Goal: Obtain resource: Download file/media

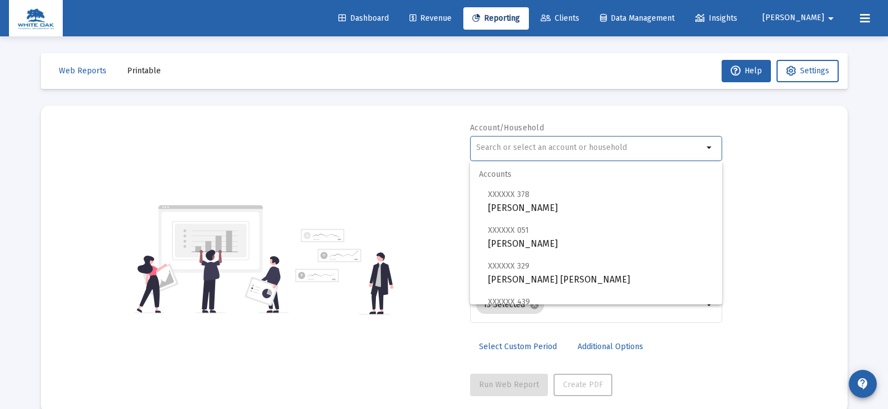
click at [478, 151] on input "text" at bounding box center [589, 147] width 227 height 9
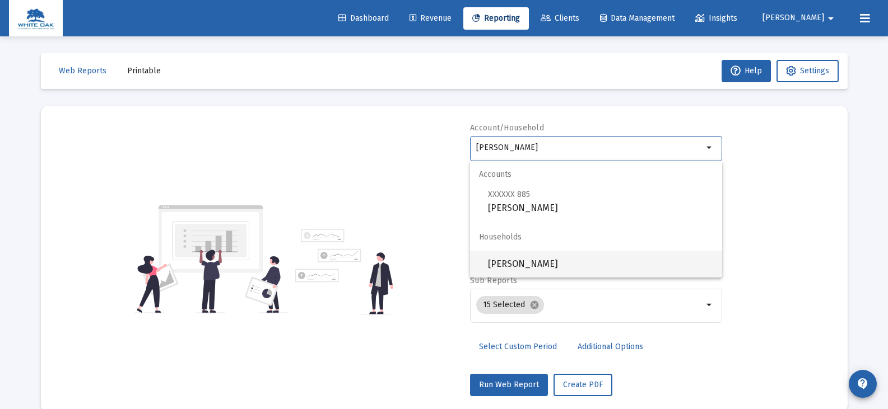
click at [502, 263] on span "[PERSON_NAME]" at bounding box center [600, 264] width 225 height 27
type input "[PERSON_NAME]"
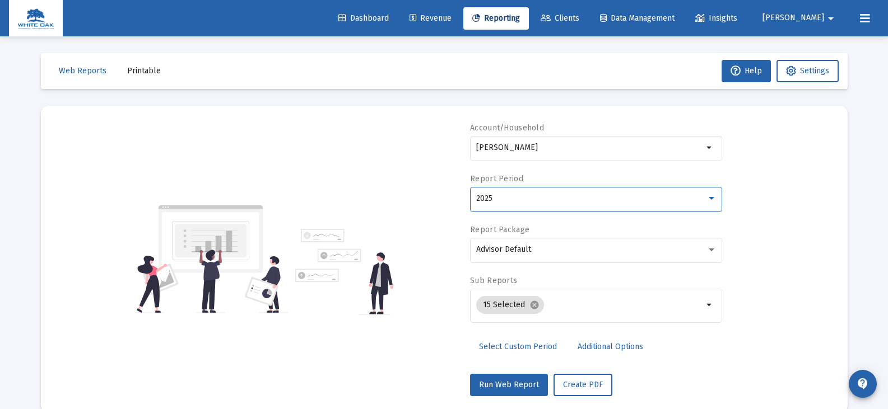
click at [502, 195] on div "2025" at bounding box center [591, 198] width 230 height 9
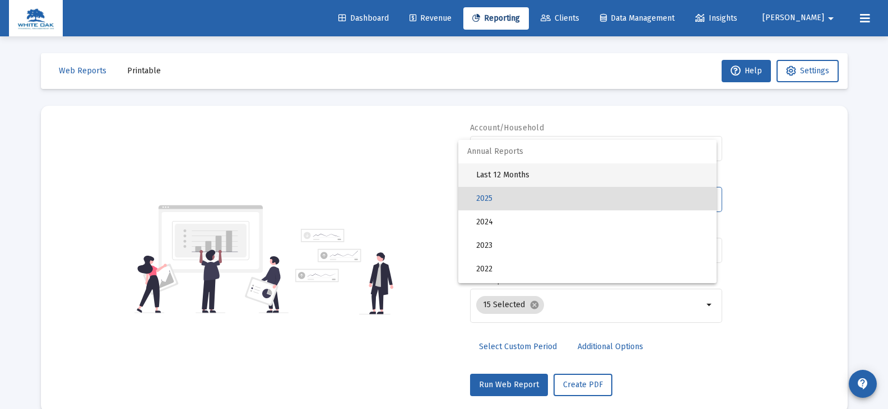
click at [503, 175] on span "Last 12 Months" at bounding box center [591, 176] width 231 height 24
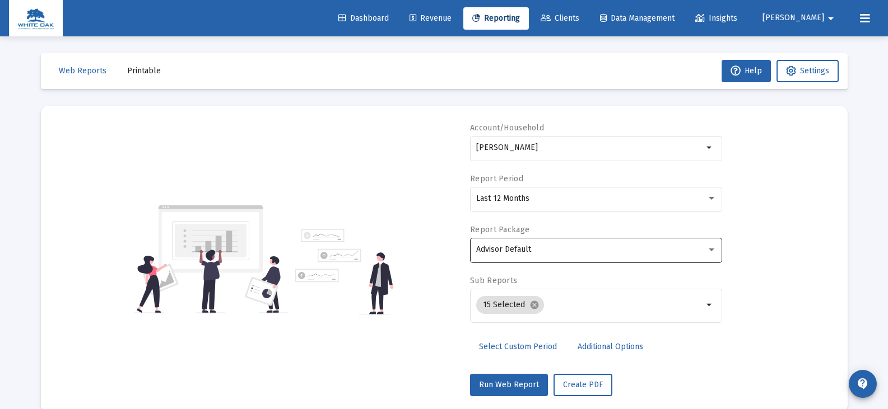
click at [505, 255] on div "Advisor Default" at bounding box center [596, 249] width 240 height 27
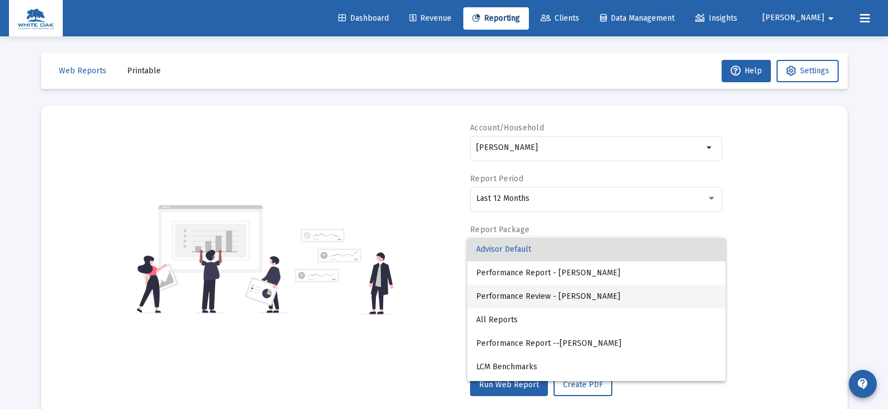
click at [507, 295] on span "Performance Review - [PERSON_NAME]" at bounding box center [596, 297] width 240 height 24
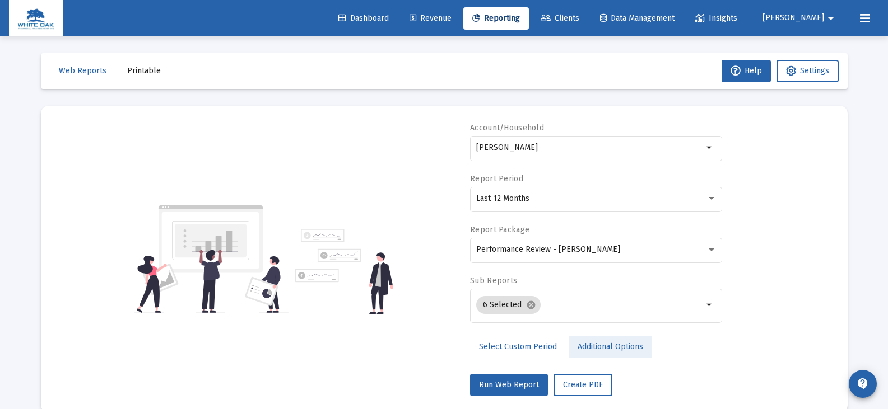
click at [587, 346] on span "Additional Options" at bounding box center [610, 347] width 66 height 10
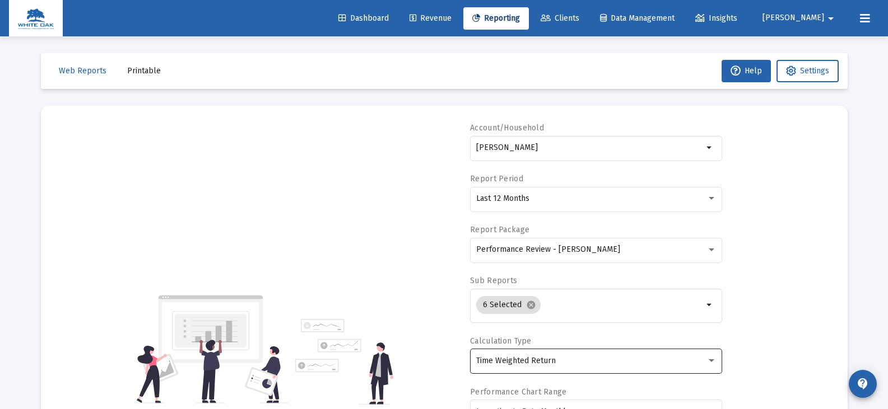
click at [544, 360] on span "Time Weighted Return" at bounding box center [516, 361] width 80 height 10
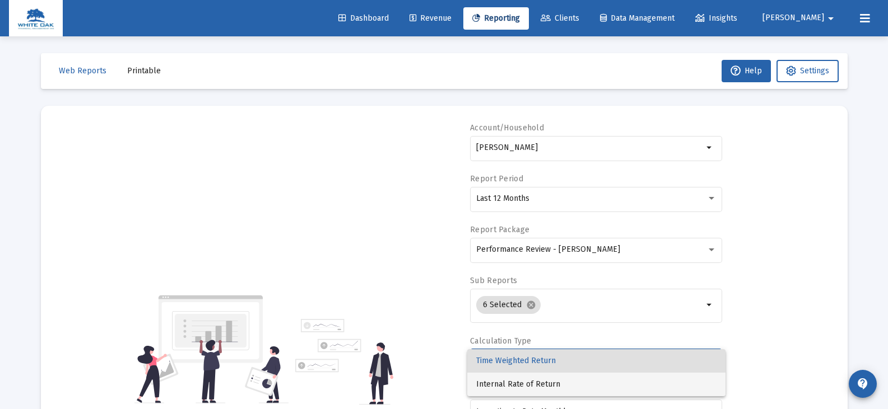
click at [537, 384] on span "Internal Rate of Return" at bounding box center [596, 385] width 240 height 24
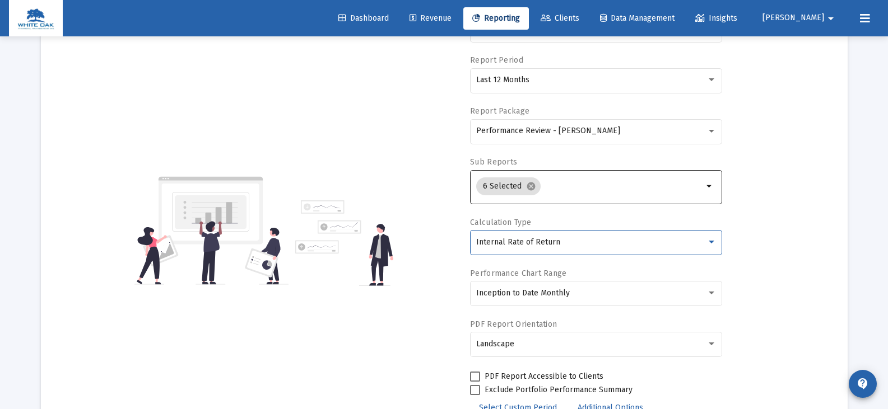
scroll to position [168, 0]
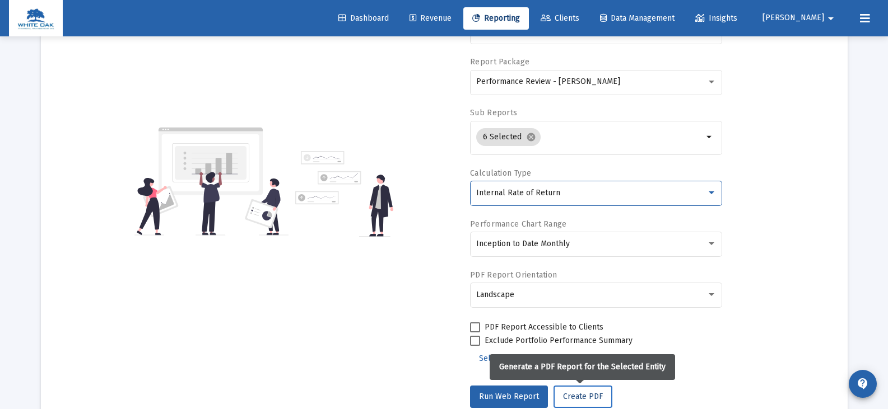
click at [567, 395] on span "Create PDF" at bounding box center [583, 397] width 40 height 10
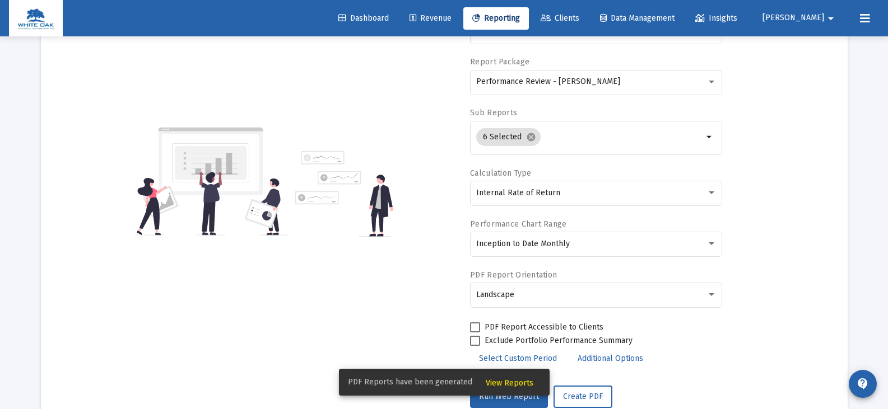
click at [501, 382] on span "View Reports" at bounding box center [510, 384] width 48 height 10
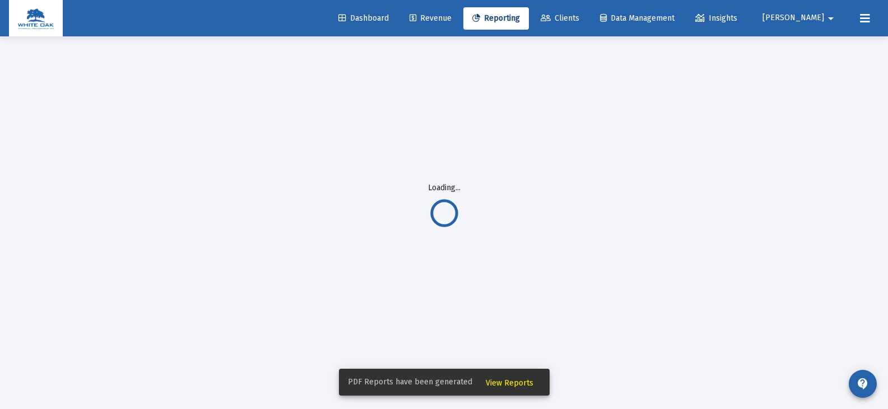
scroll to position [36, 0]
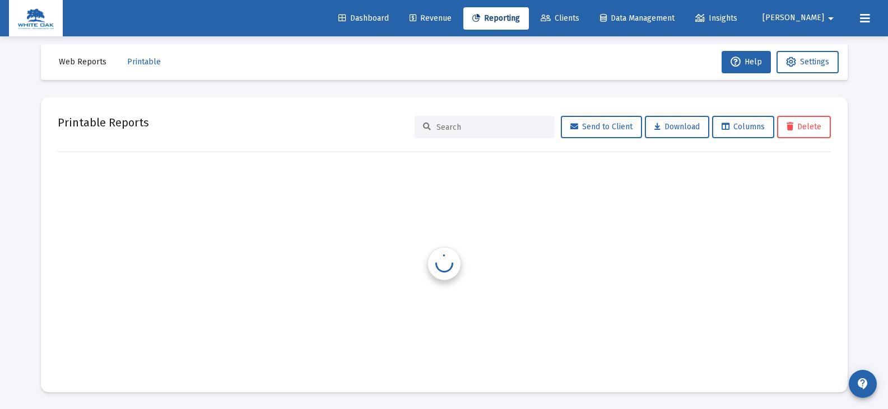
scroll to position [9, 0]
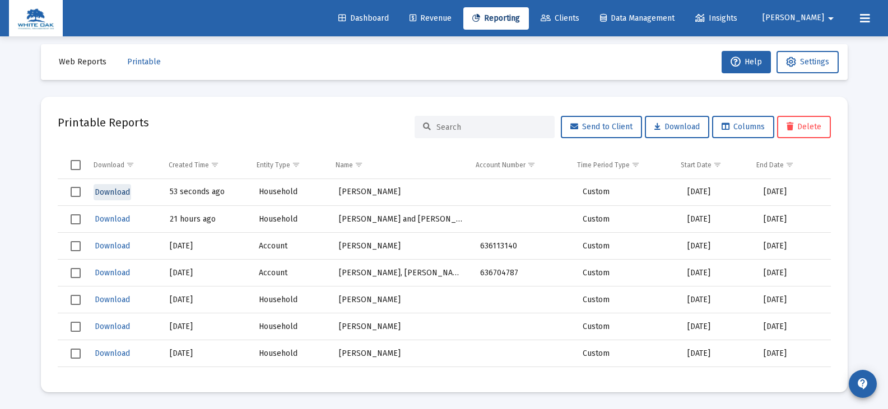
click at [111, 192] on span "Download" at bounding box center [112, 193] width 35 height 10
